Goal: Communication & Community: Share content

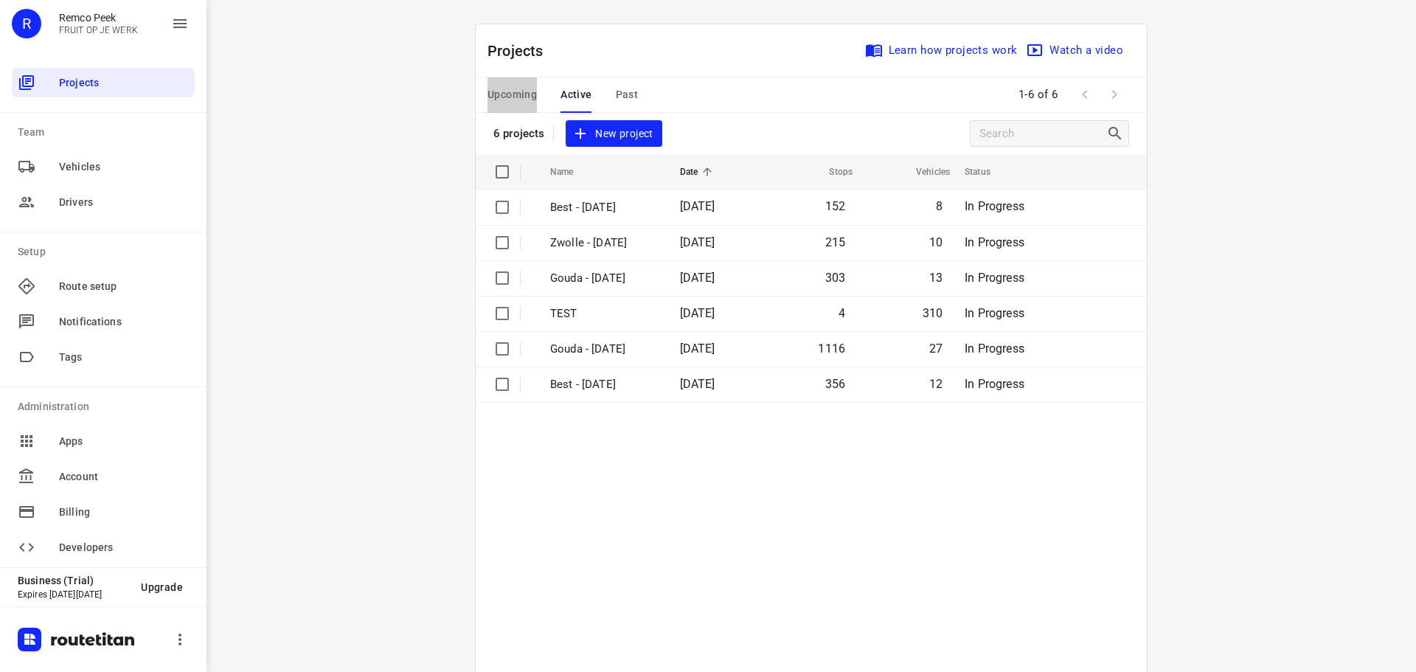
click at [503, 92] on span "Upcoming" at bounding box center [512, 95] width 49 height 18
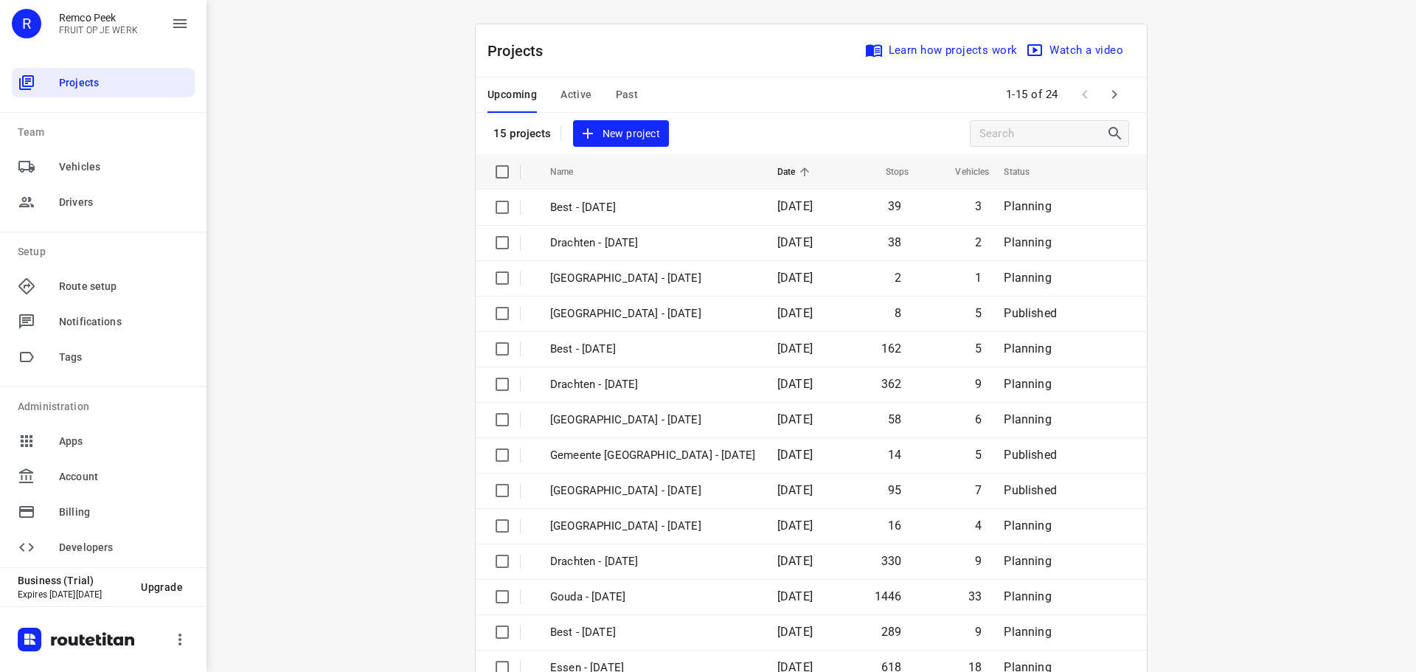
click at [1106, 92] on icon "button" at bounding box center [1115, 95] width 18 height 18
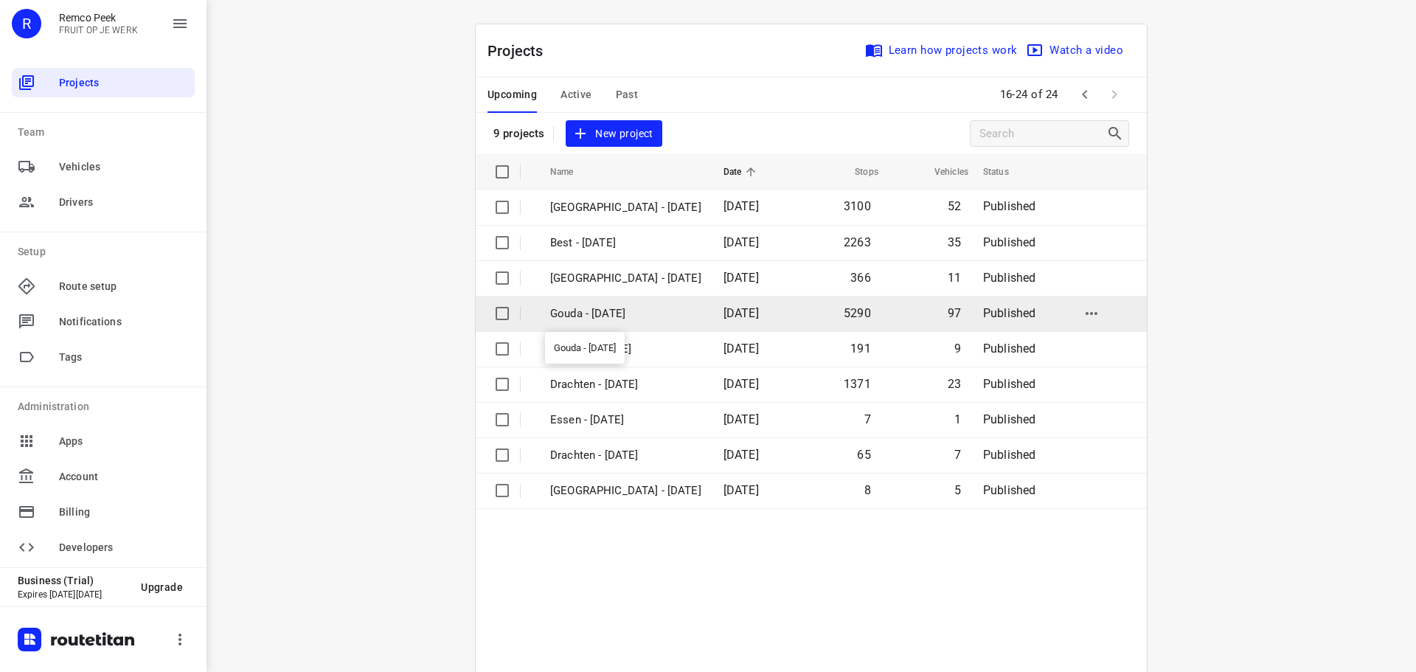
click at [592, 310] on p "Gouda - [DATE]" at bounding box center [625, 313] width 151 height 17
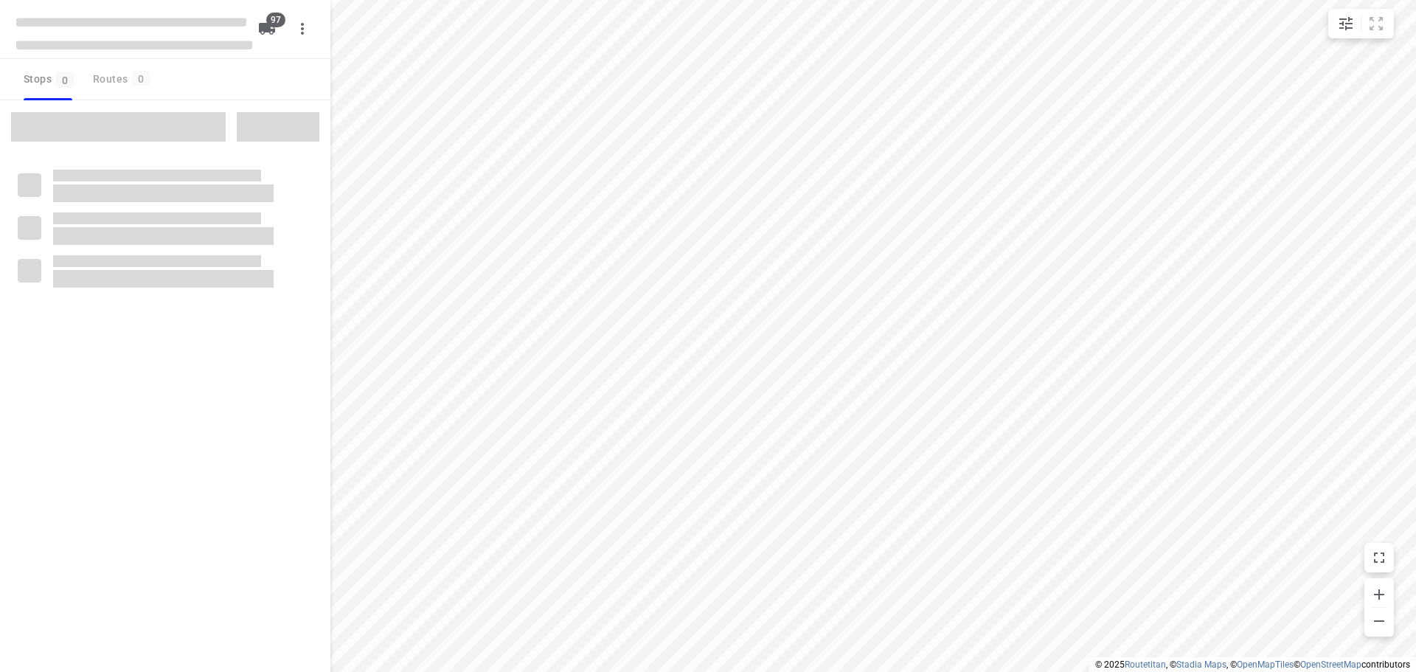
checkbox input "true"
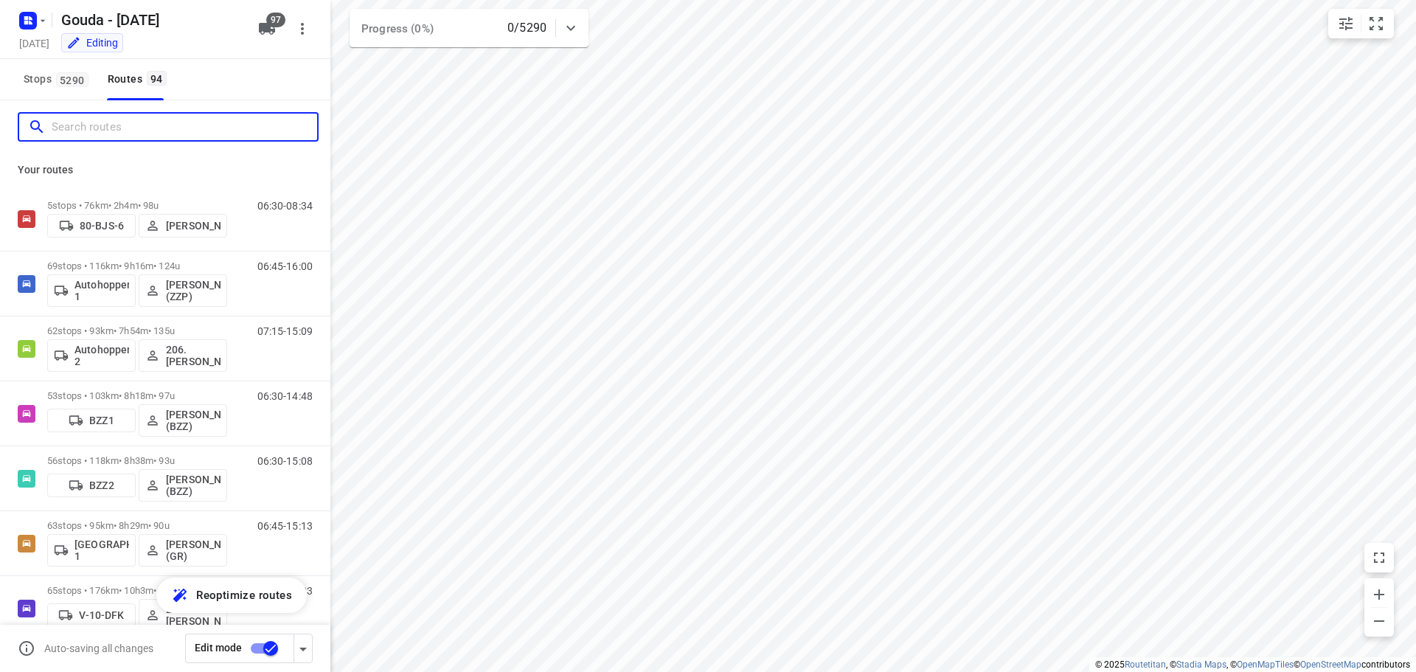
click at [180, 133] on input "Search routes" at bounding box center [185, 127] width 266 height 23
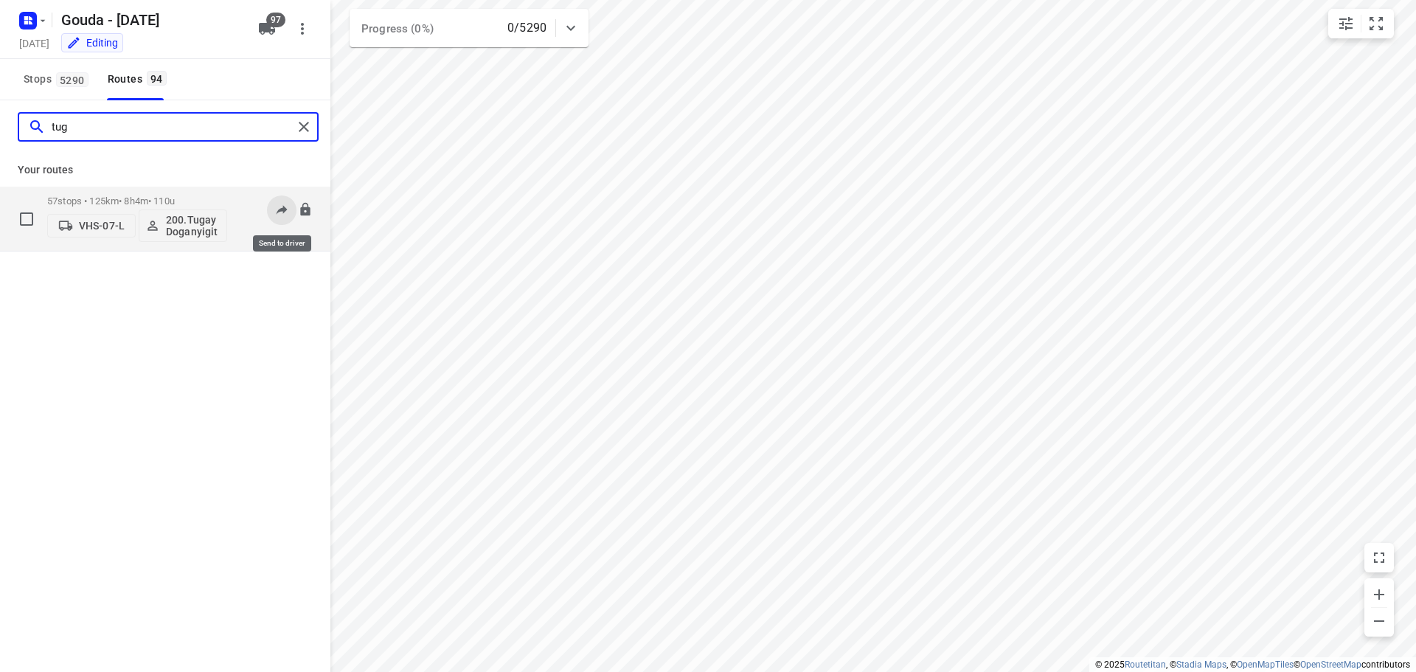
type input "tug"
click at [287, 213] on icon at bounding box center [281, 209] width 15 height 15
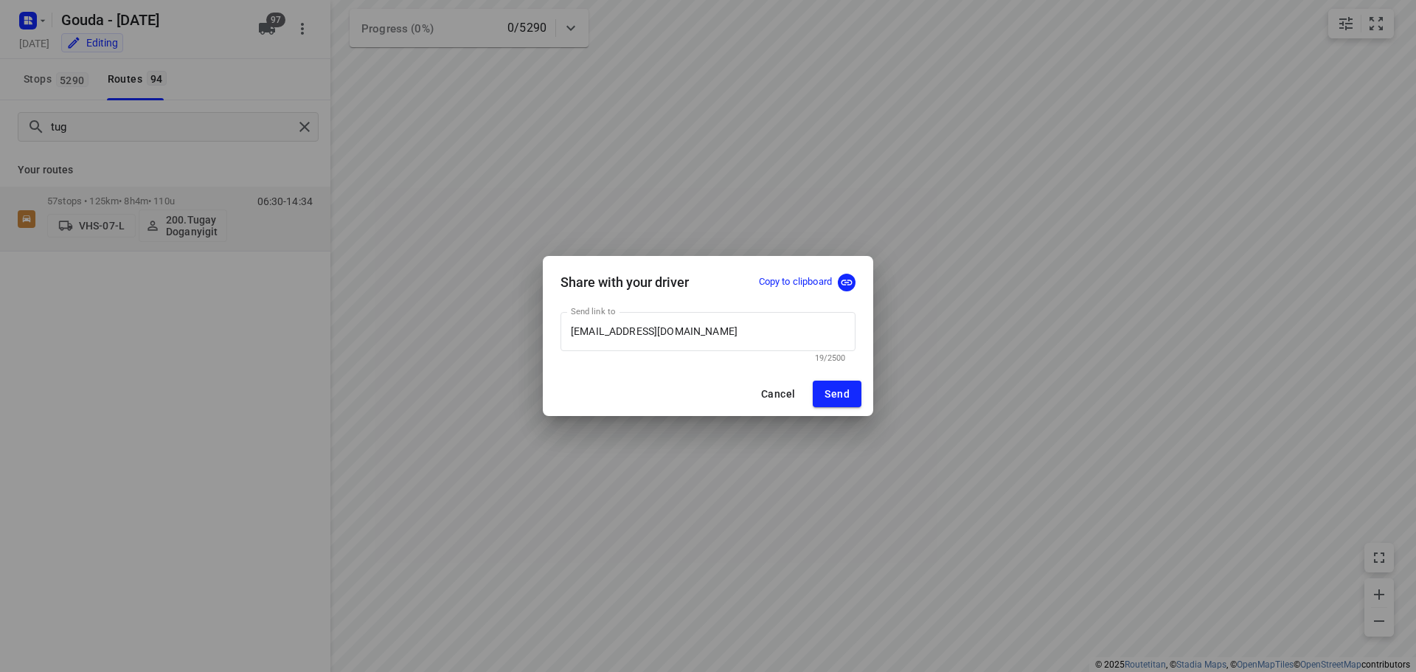
click at [759, 280] on p "Copy to clipboard" at bounding box center [795, 282] width 73 height 14
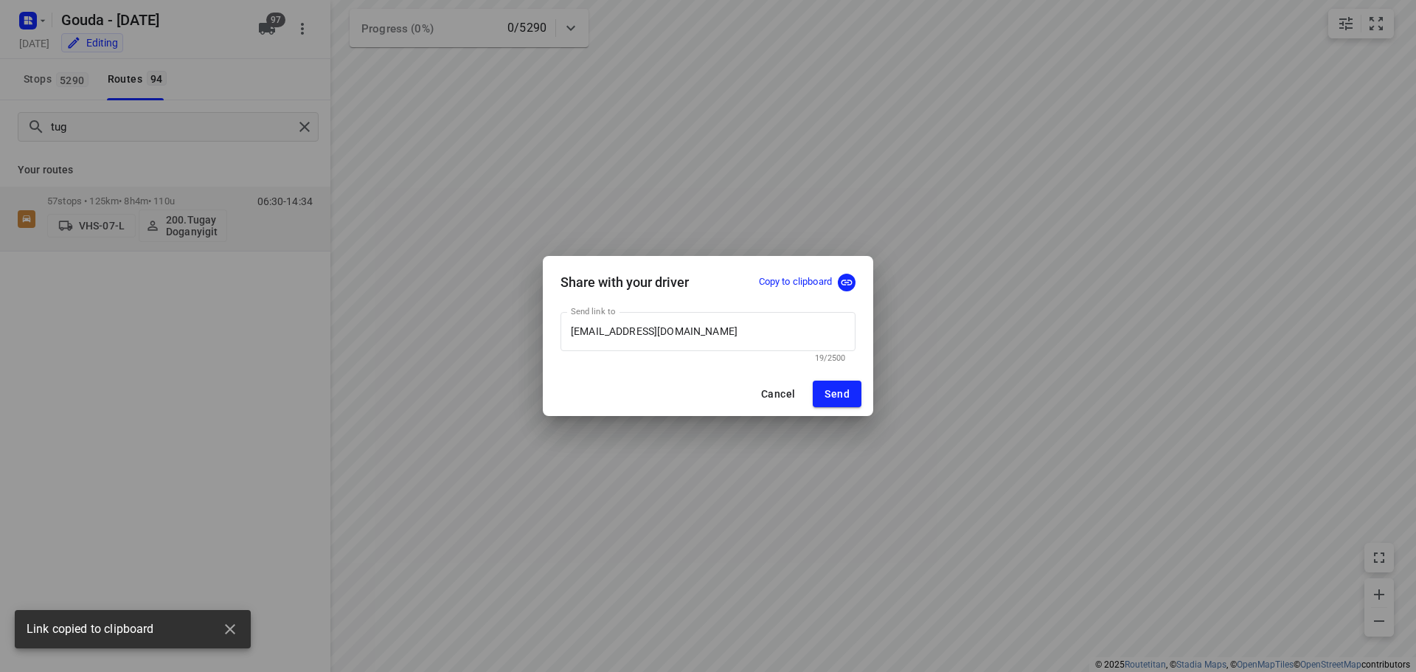
click at [799, 119] on div "Share with your driver Copy to clipboard Send link to [EMAIL_ADDRESS][DOMAIN_NA…" at bounding box center [708, 336] width 1416 height 672
